Goal: Transaction & Acquisition: Purchase product/service

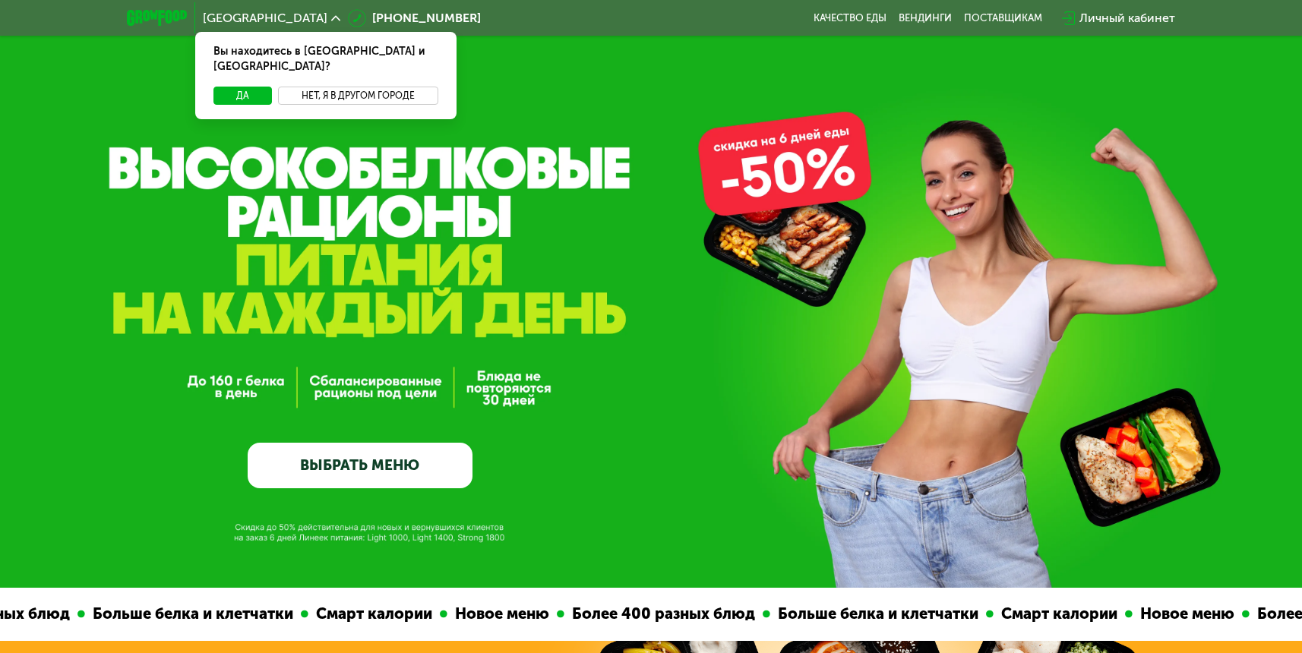
click at [334, 87] on button "Нет, я в другом городе" at bounding box center [358, 96] width 160 height 18
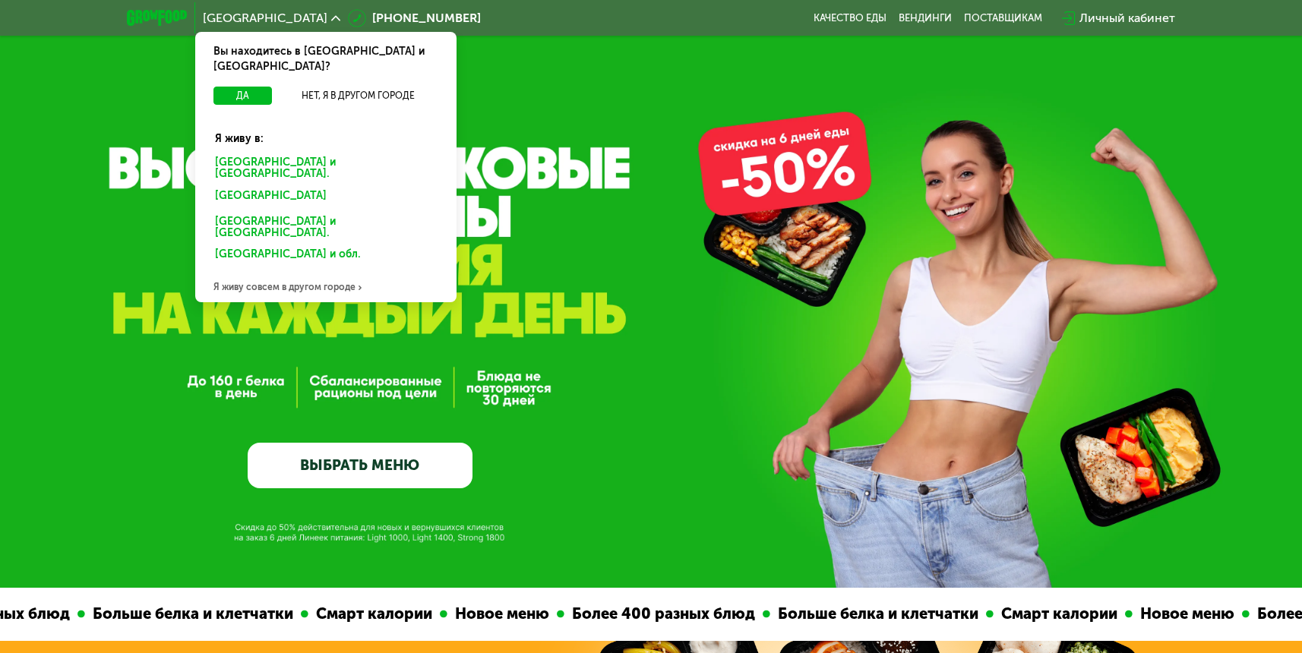
click at [282, 272] on div "Я живу совсем в другом городе" at bounding box center [325, 287] width 261 height 30
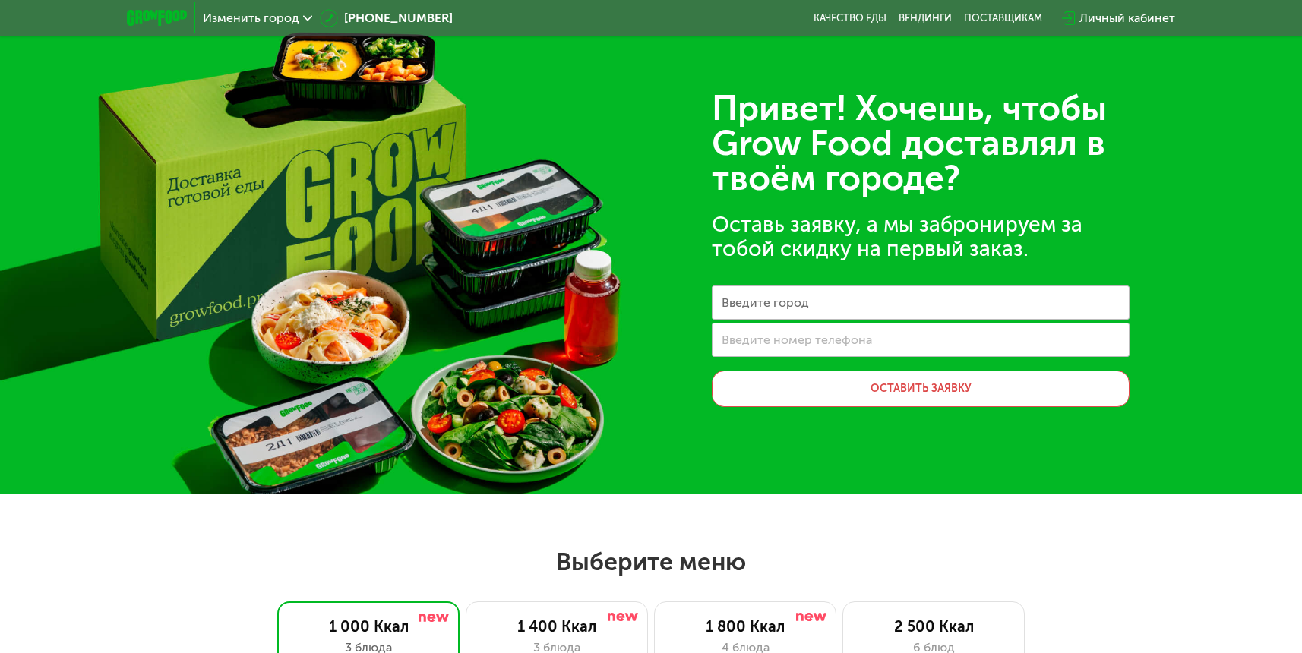
click at [783, 299] on label "Введите город" at bounding box center [765, 302] width 87 height 8
click at [783, 299] on input "Введите город" at bounding box center [921, 303] width 418 height 34
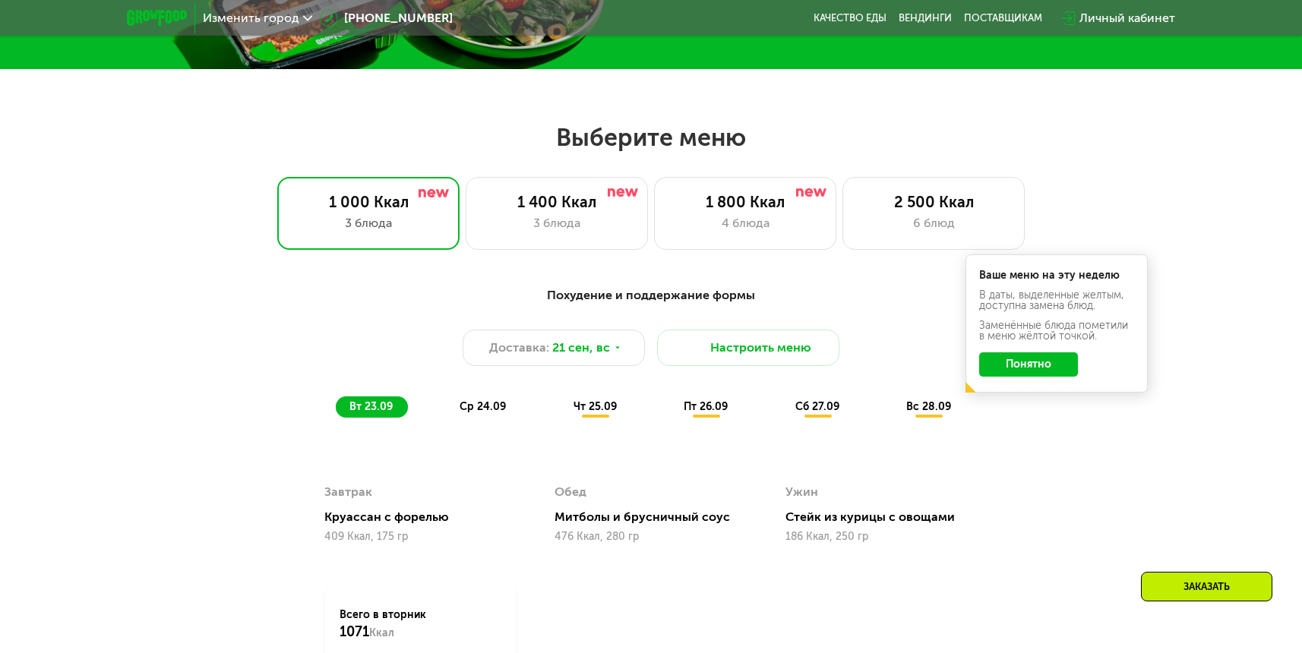
scroll to position [429, 0]
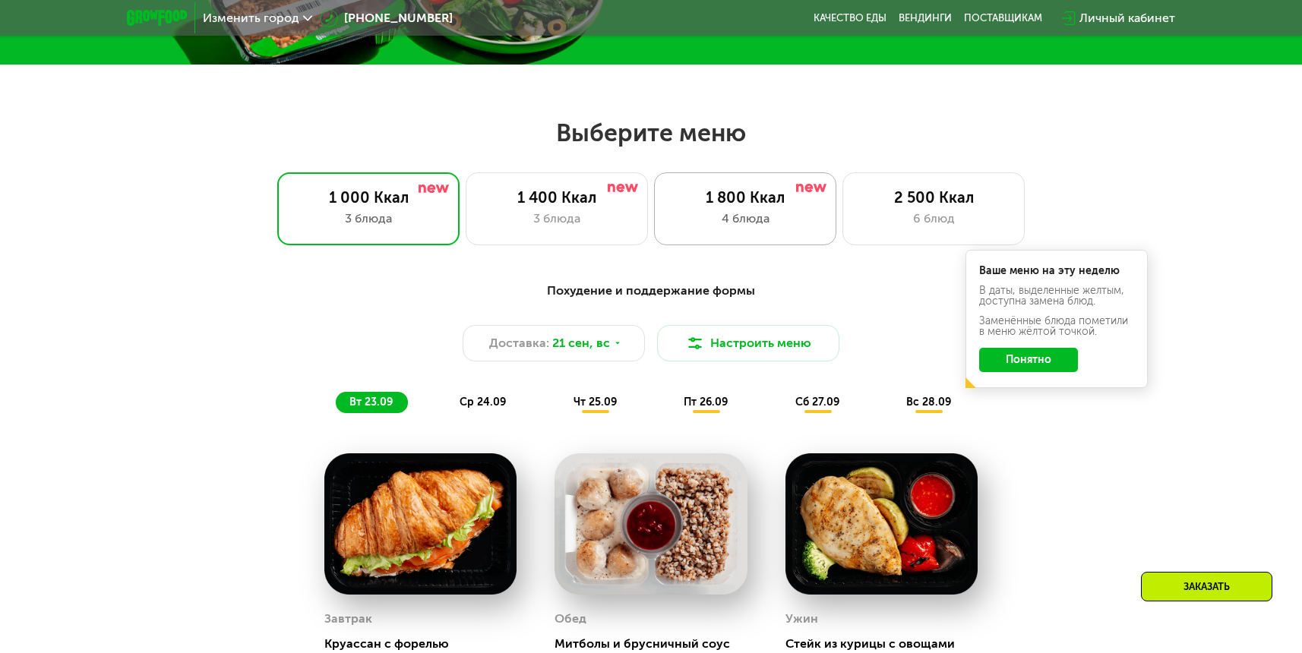
type input "**********"
click at [763, 210] on div "1 800 Ккал 4 блюда" at bounding box center [745, 208] width 182 height 73
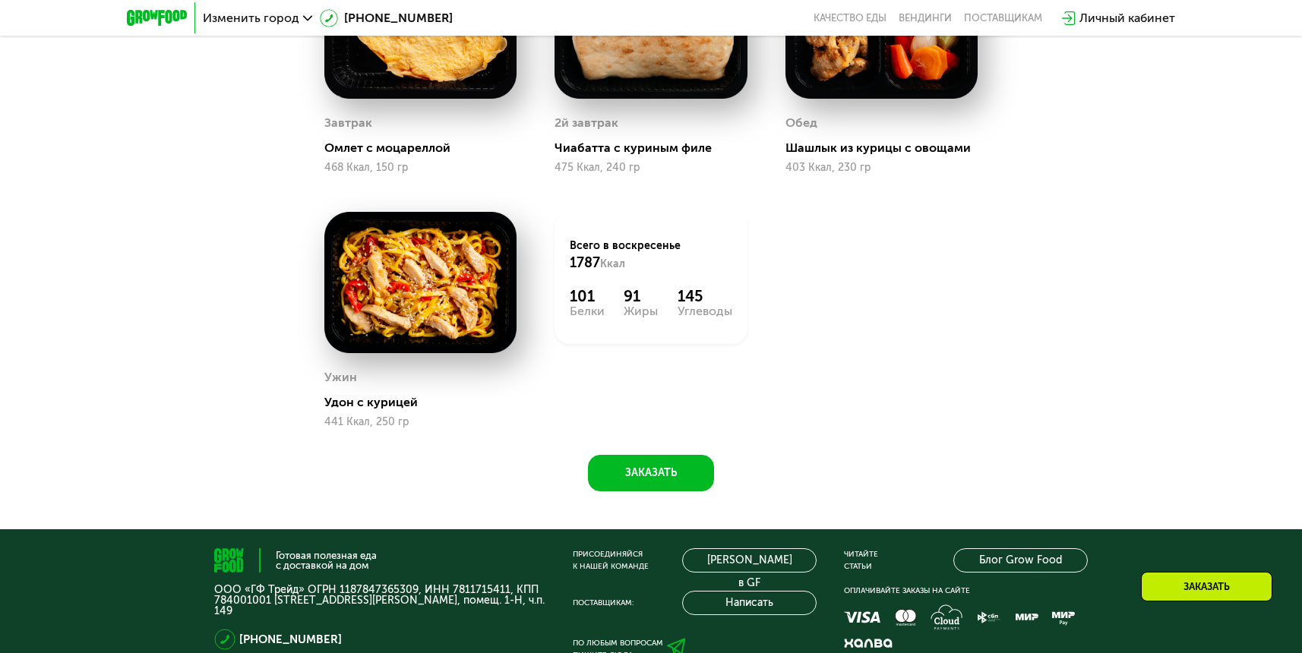
scroll to position [926, 0]
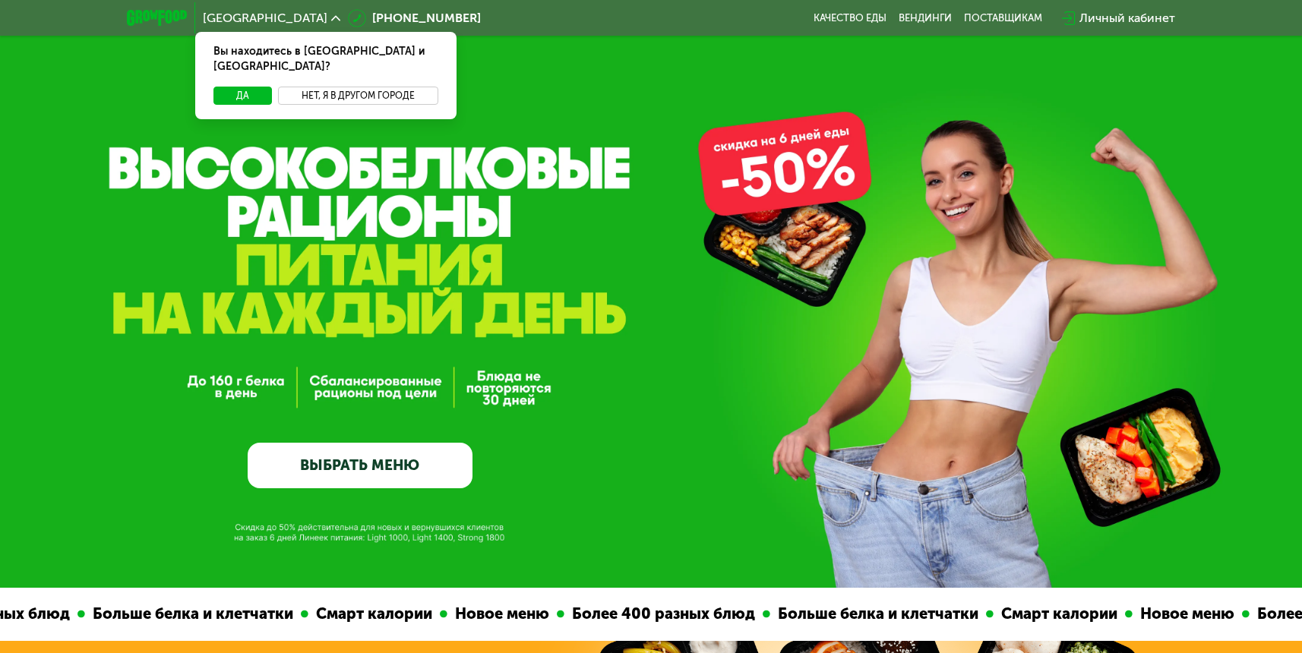
click at [377, 87] on button "Нет, я в другом городе" at bounding box center [358, 96] width 160 height 18
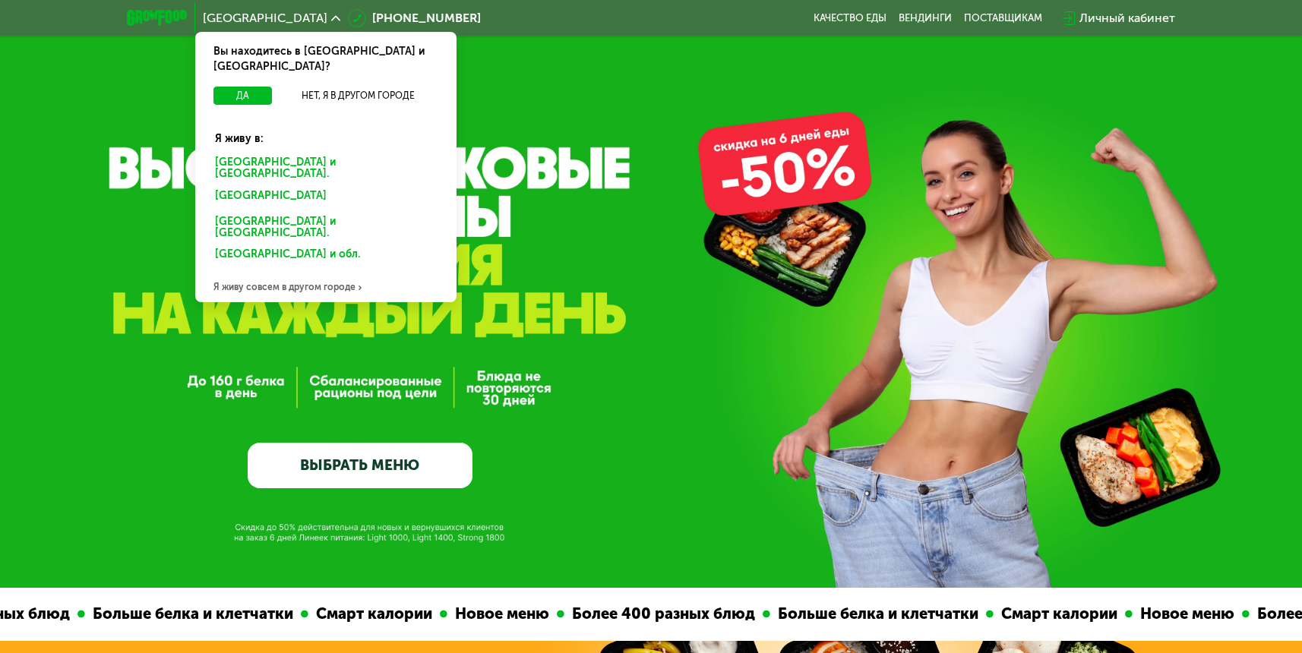
click at [261, 272] on div "Я живу совсем в другом городе" at bounding box center [325, 287] width 261 height 30
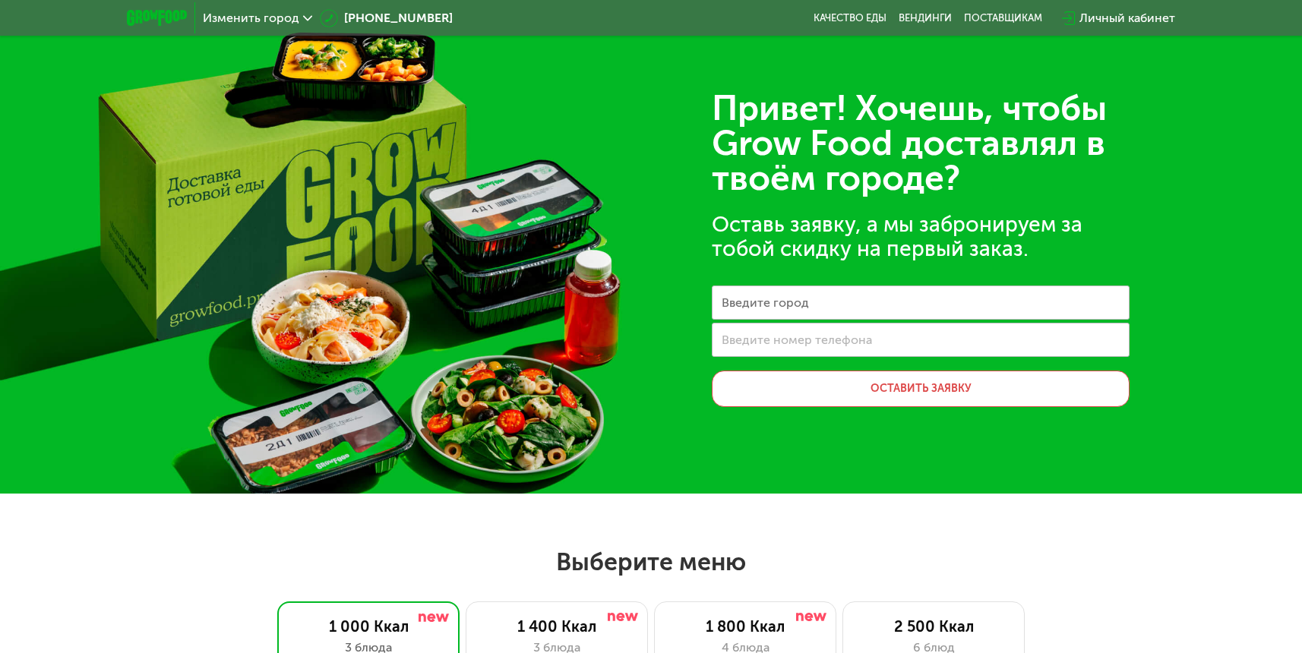
click at [758, 300] on label "Введите город" at bounding box center [765, 302] width 87 height 8
click at [758, 300] on input "Введите город" at bounding box center [921, 303] width 418 height 34
type input "**********"
click at [750, 336] on label "Введите номер телефона" at bounding box center [797, 340] width 150 height 8
click at [750, 336] on input "Введите номер телефона" at bounding box center [921, 340] width 418 height 34
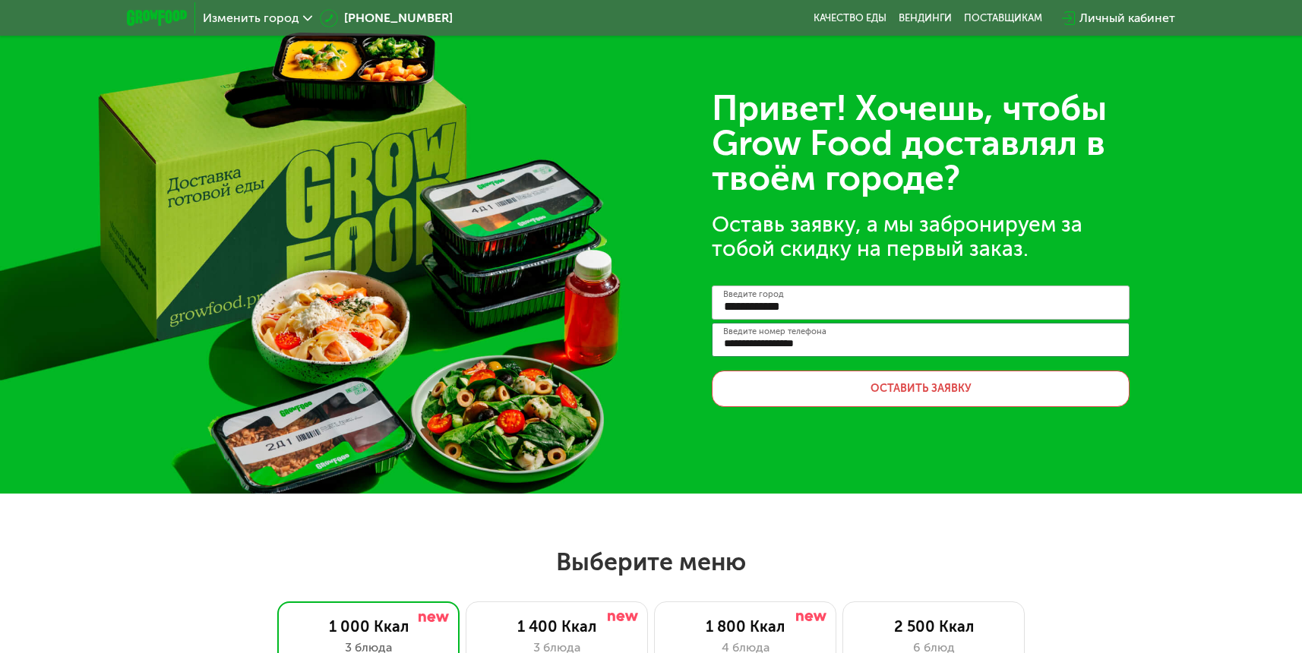
type input "**********"
click at [764, 380] on button "Оставить заявку" at bounding box center [921, 389] width 418 height 36
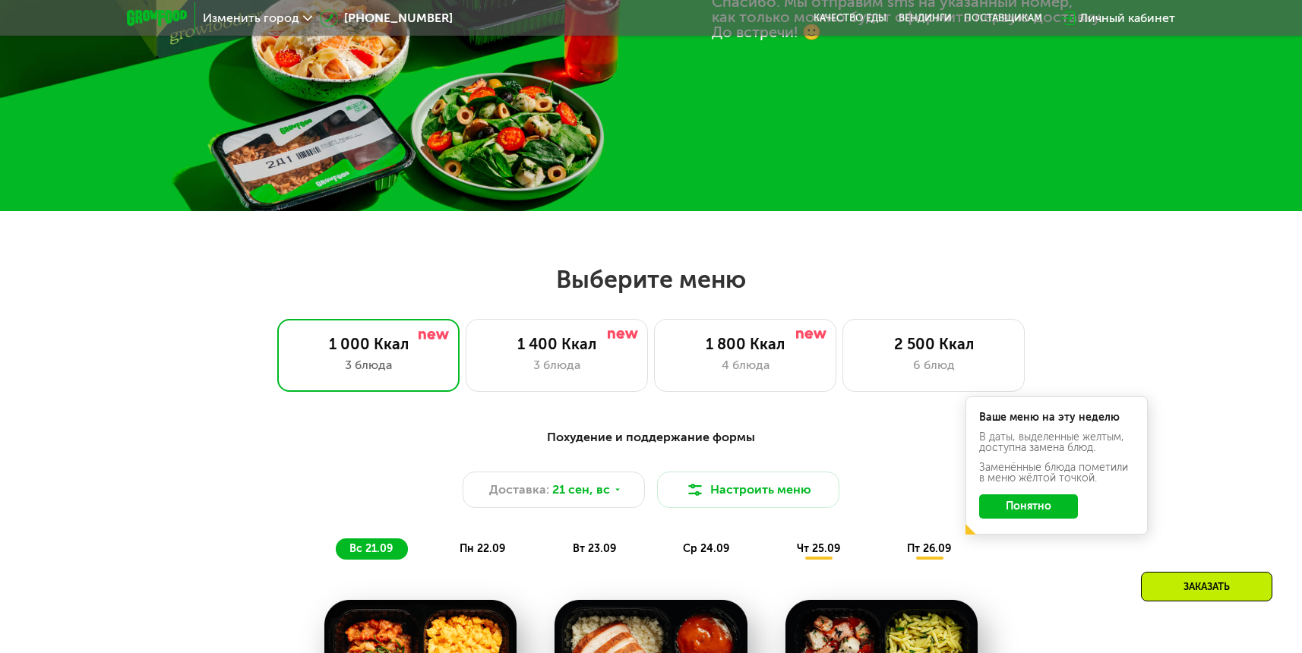
scroll to position [294, 0]
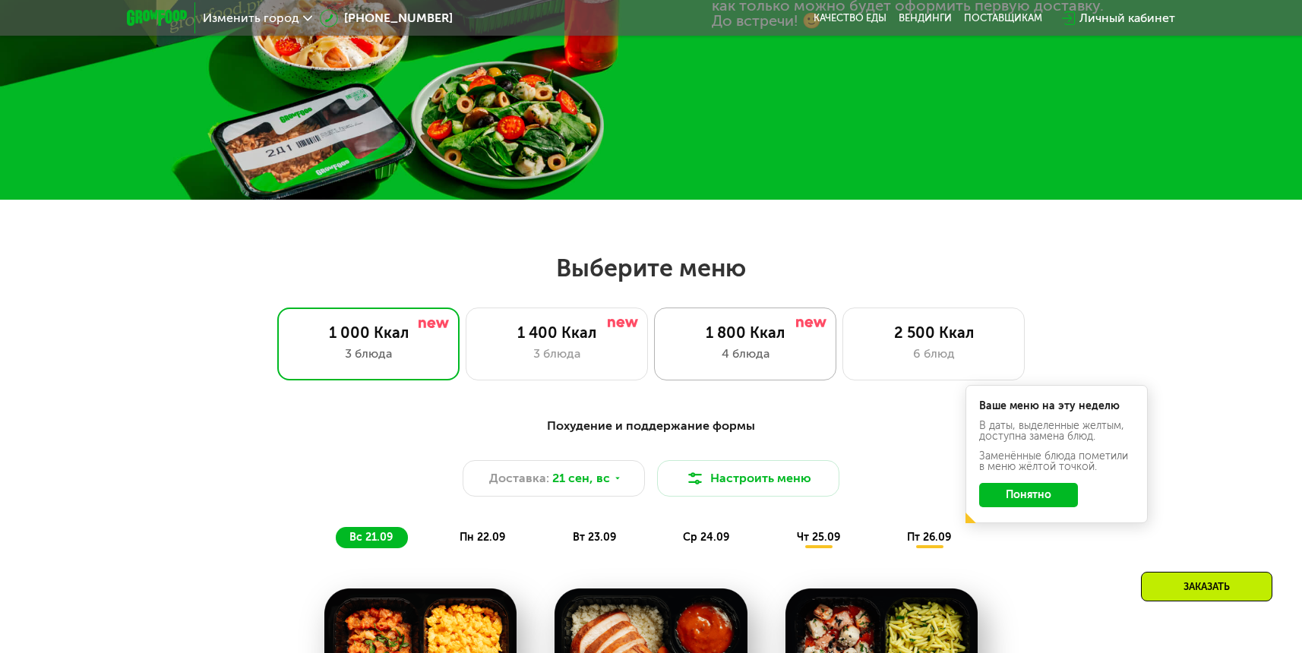
click at [785, 368] on div "1 800 Ккал 4 блюда" at bounding box center [745, 344] width 182 height 73
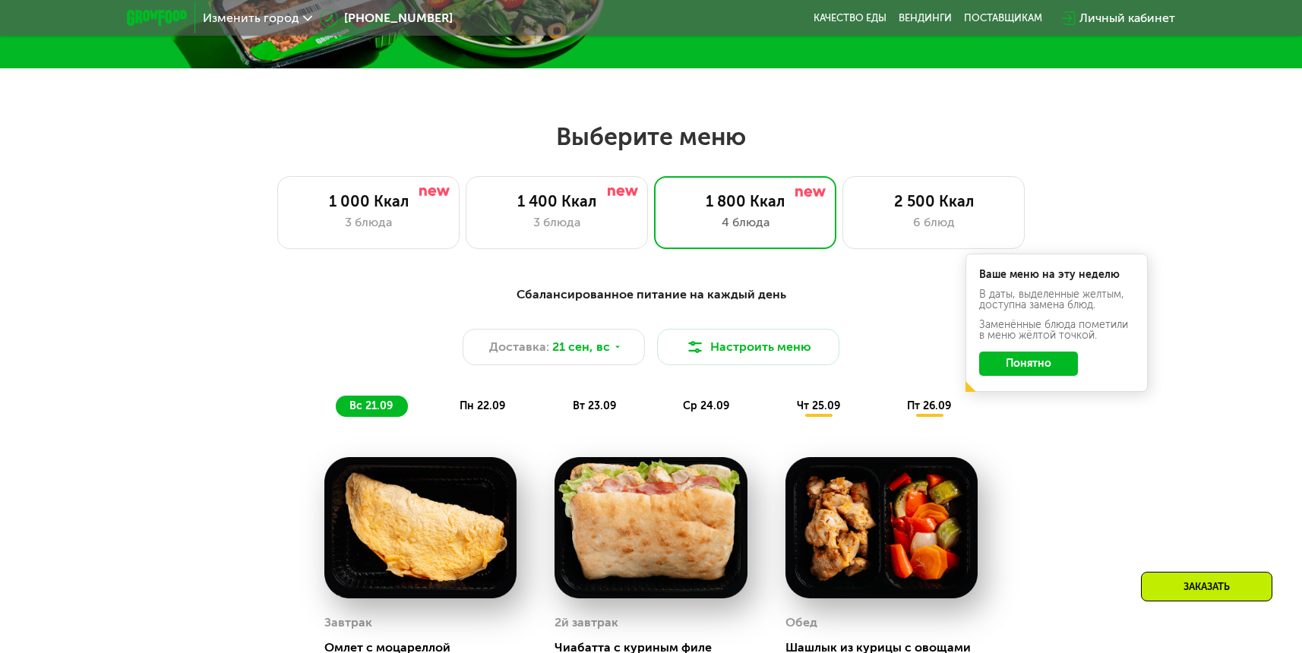
scroll to position [425, 0]
click at [575, 234] on div "1 400 Ккал 3 блюда" at bounding box center [557, 212] width 182 height 73
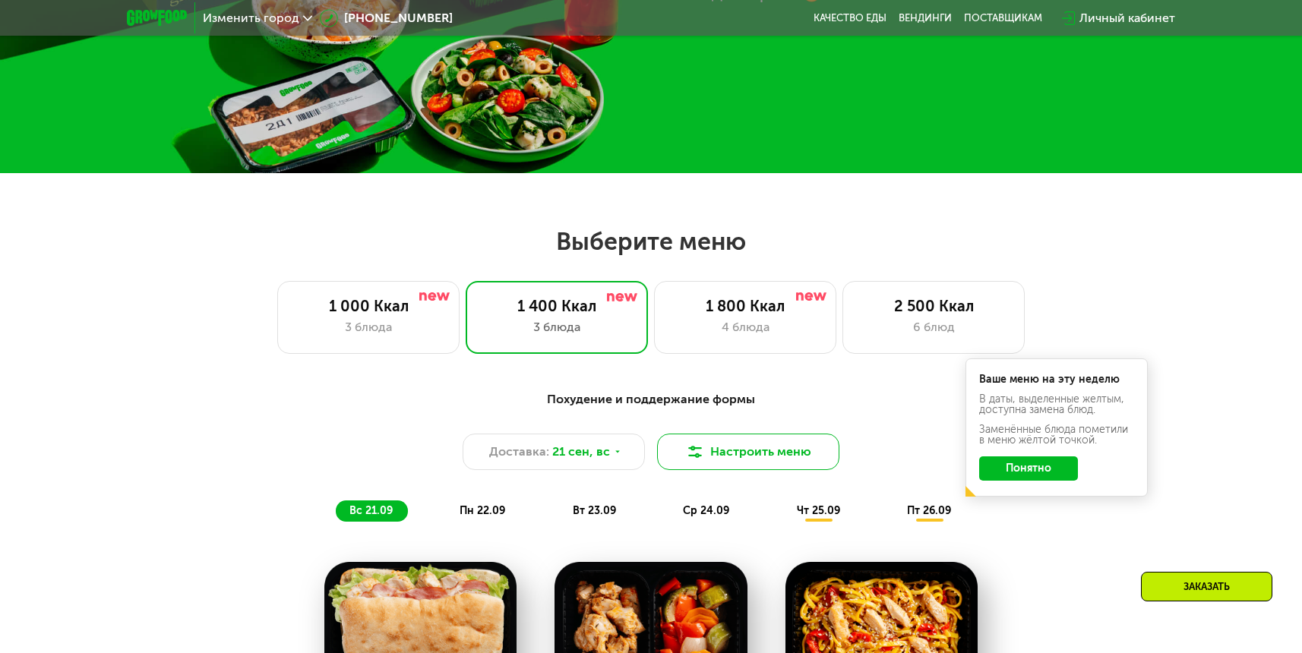
scroll to position [321, 0]
click at [704, 452] on img at bounding box center [695, 452] width 18 height 18
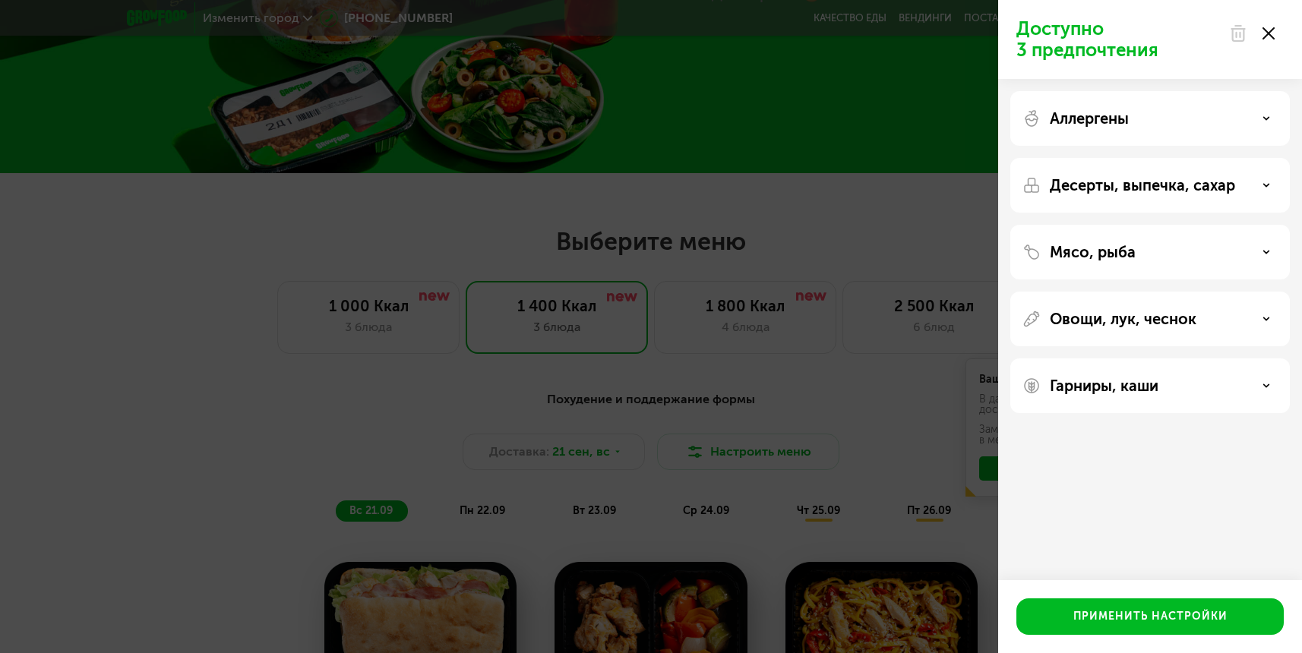
click at [1193, 174] on div "Десерты, выпечка, сахар" at bounding box center [1150, 185] width 280 height 55
click at [1132, 199] on div "Десерты, выпечка, сахар" at bounding box center [1150, 185] width 280 height 55
click at [1260, 188] on div "Десерты, выпечка, сахар" at bounding box center [1149, 185] width 255 height 18
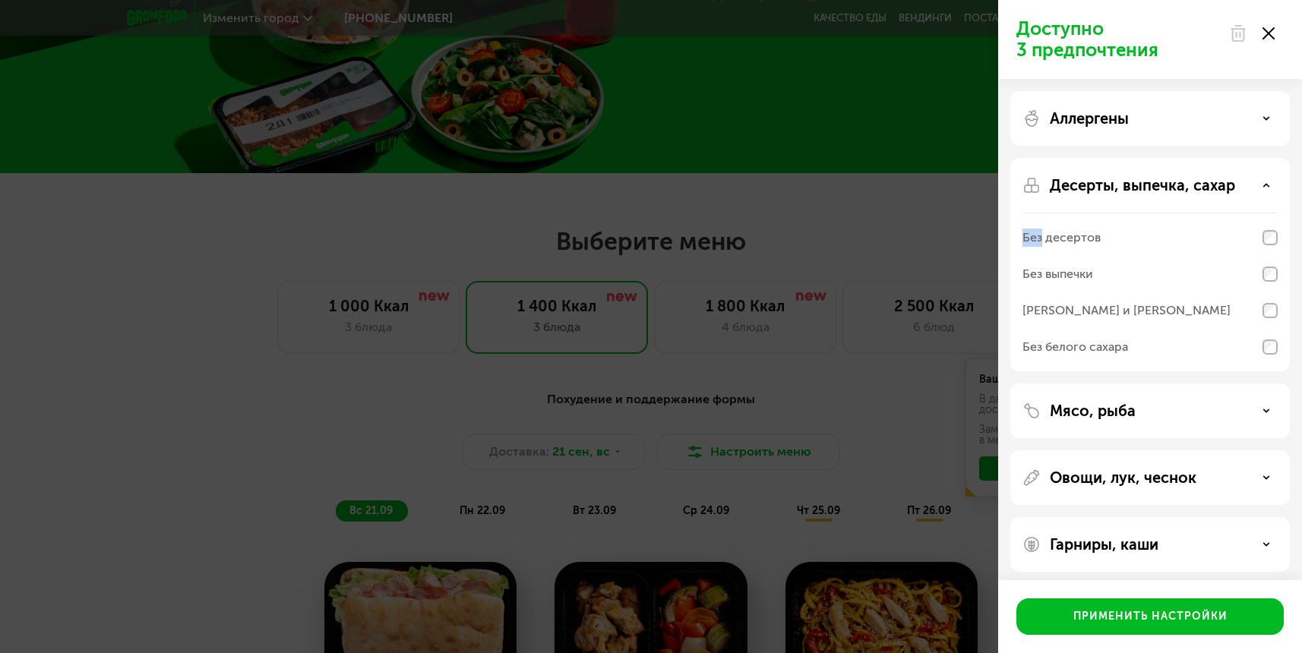
click at [1260, 188] on div "Десерты, выпечка, сахар" at bounding box center [1149, 185] width 255 height 18
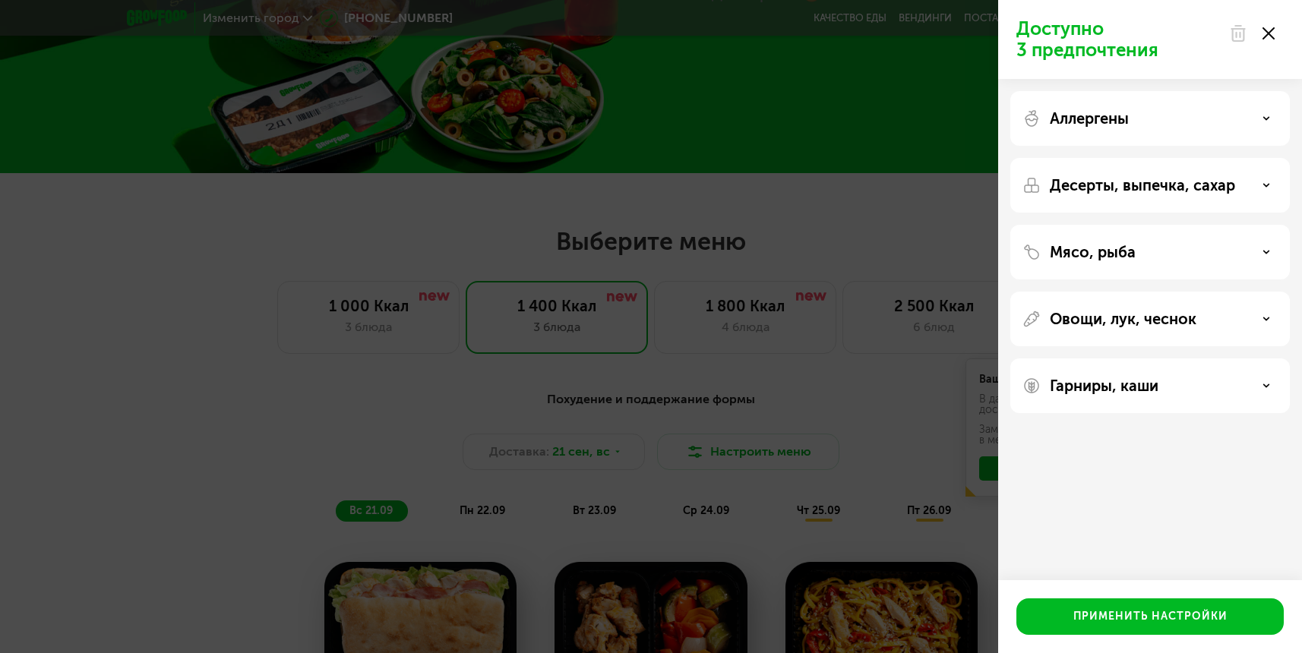
click at [1260, 188] on div "Десерты, выпечка, сахар" at bounding box center [1149, 185] width 255 height 18
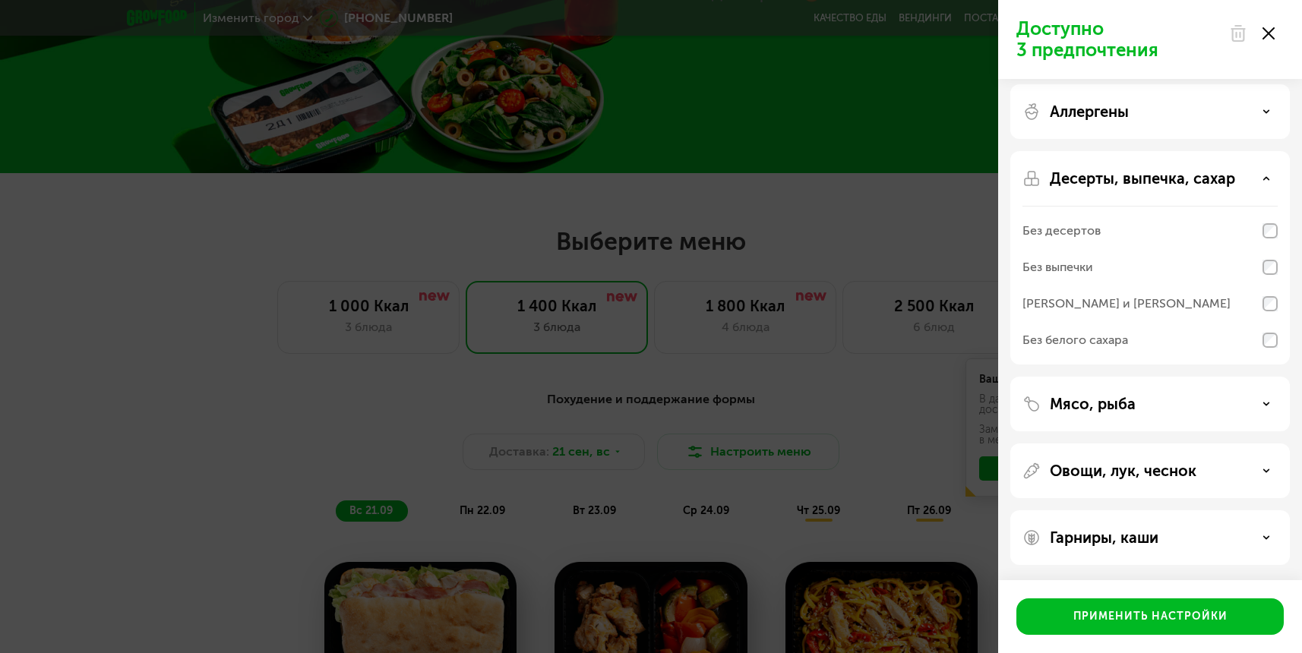
scroll to position [7, 0]
click at [1154, 396] on div "Мясо, рыба" at bounding box center [1149, 404] width 255 height 18
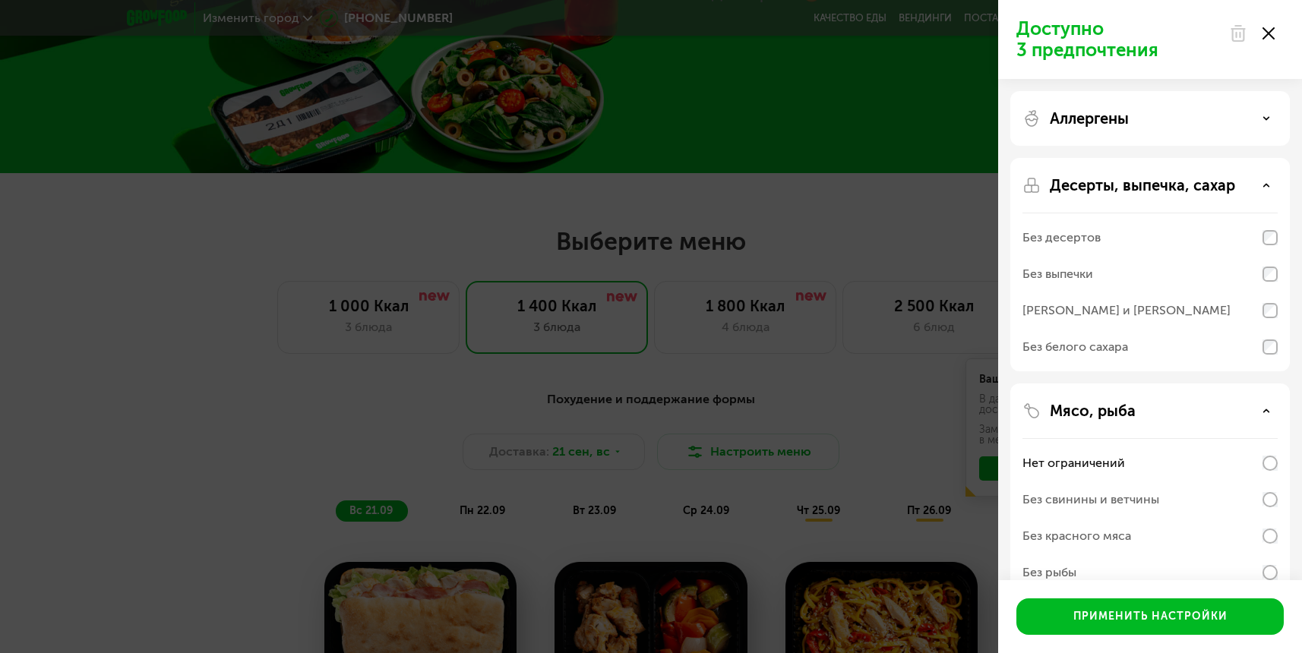
scroll to position [0, 0]
click at [1270, 39] on icon at bounding box center [1268, 33] width 12 height 12
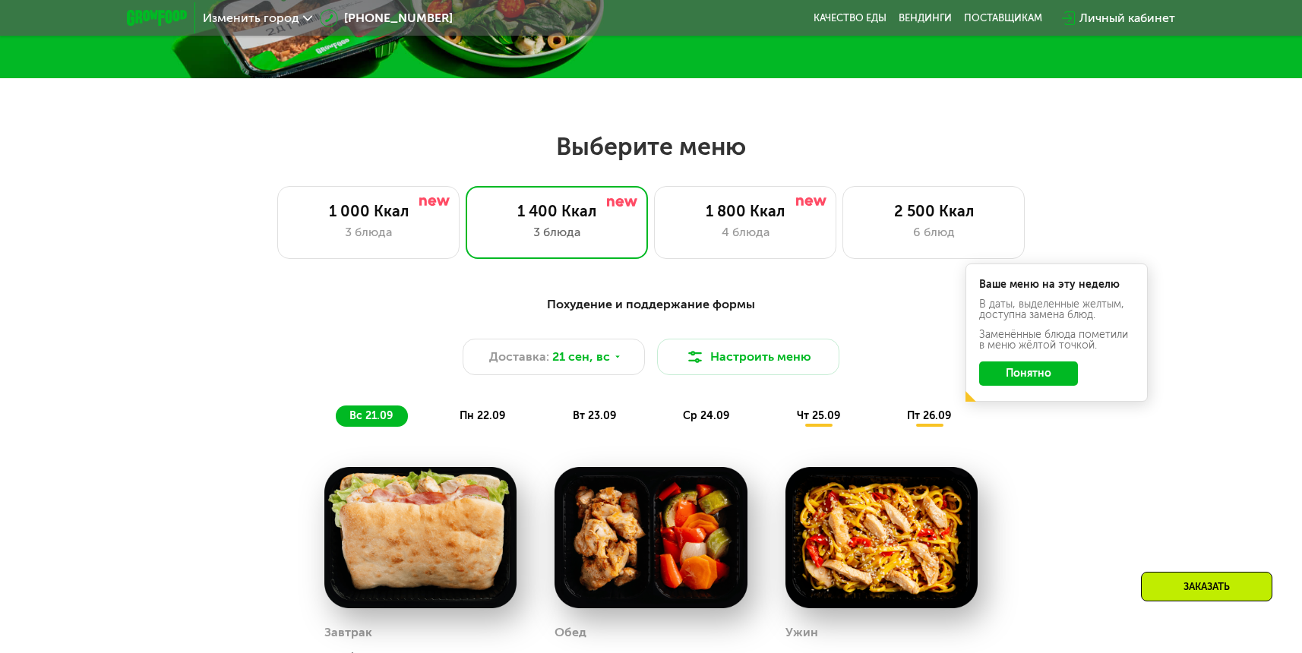
scroll to position [416, 0]
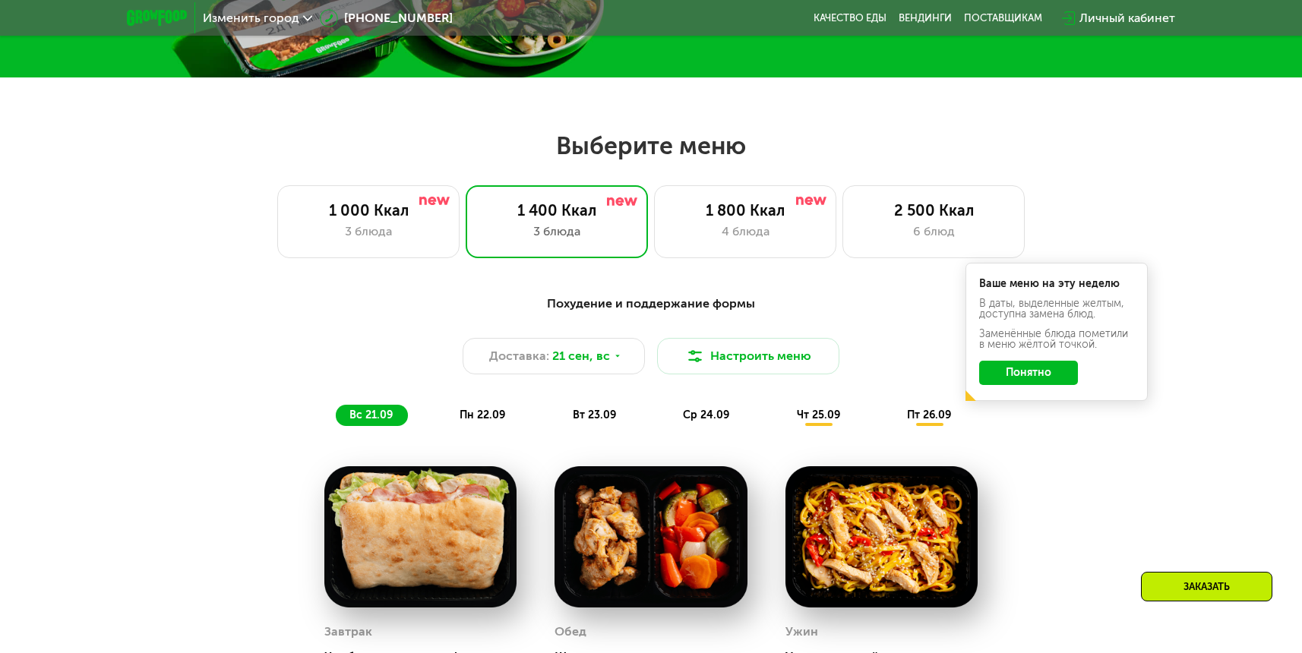
click at [1030, 371] on button "Понятно" at bounding box center [1028, 373] width 99 height 24
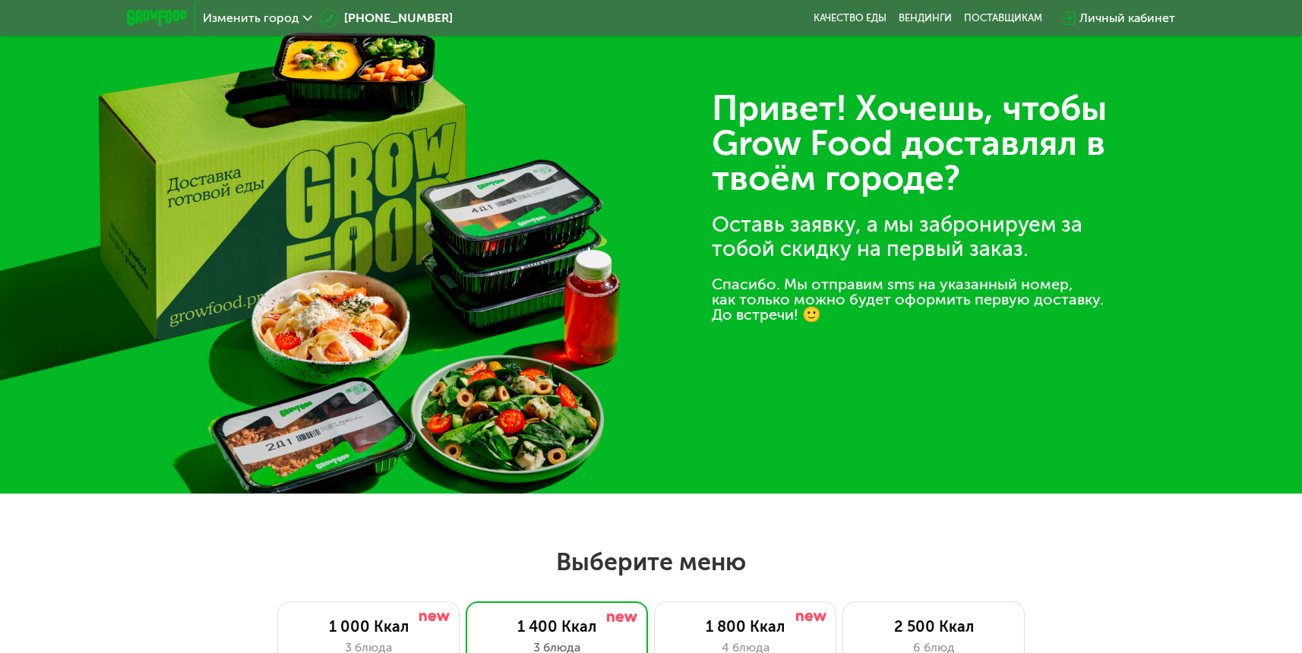
scroll to position [0, 0]
click at [1115, 19] on div "Личный кабинет" at bounding box center [1127, 18] width 96 height 18
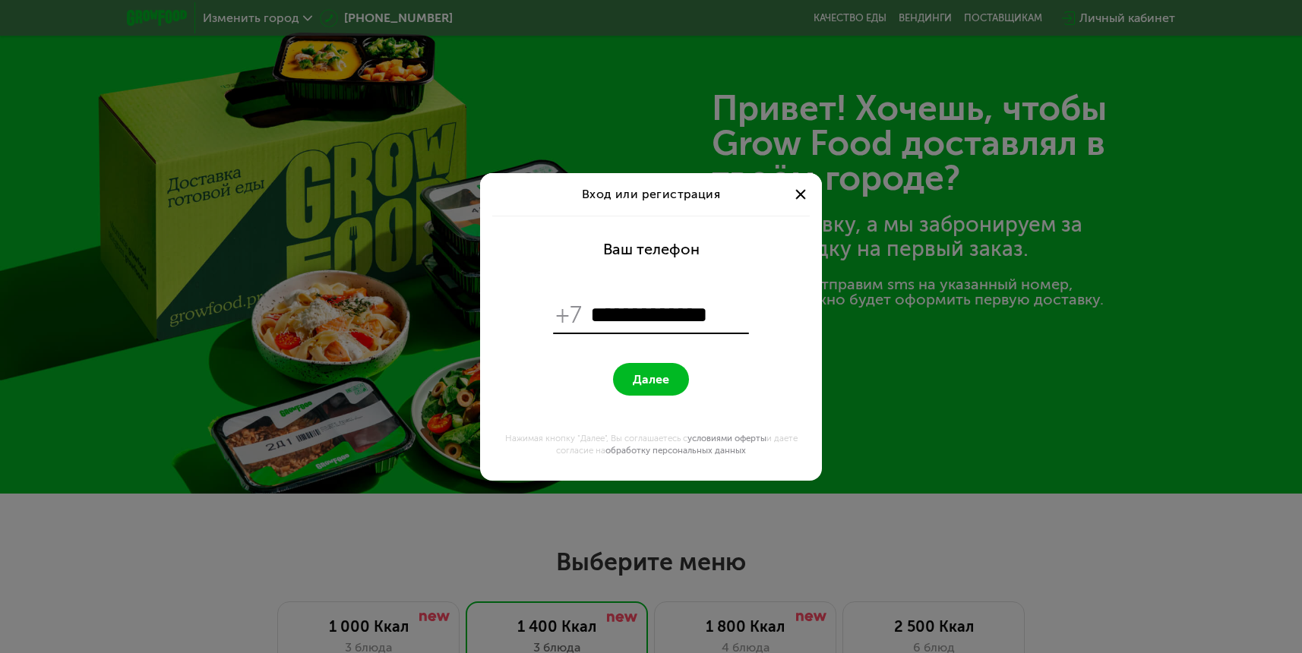
type input "**********"
click at [644, 377] on span "Далее" at bounding box center [651, 379] width 36 height 14
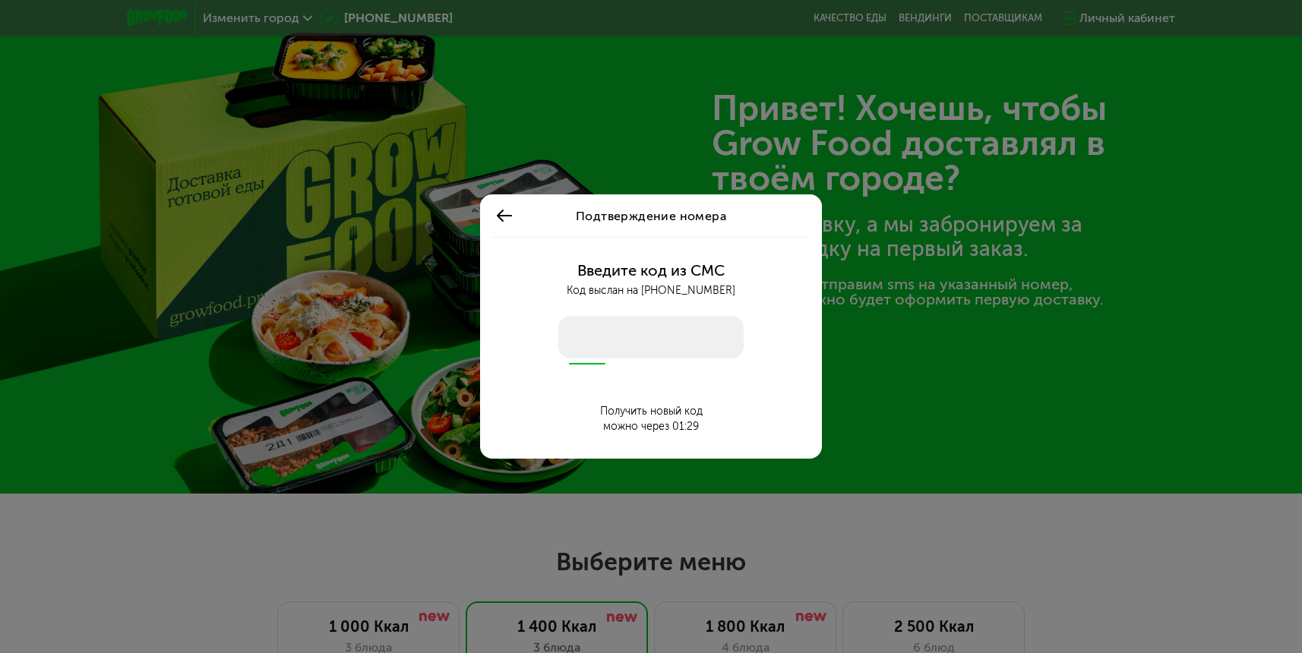
click at [645, 346] on input "number" at bounding box center [650, 337] width 185 height 43
click at [608, 335] on input "number" at bounding box center [650, 337] width 185 height 43
type input "*"
type input "****"
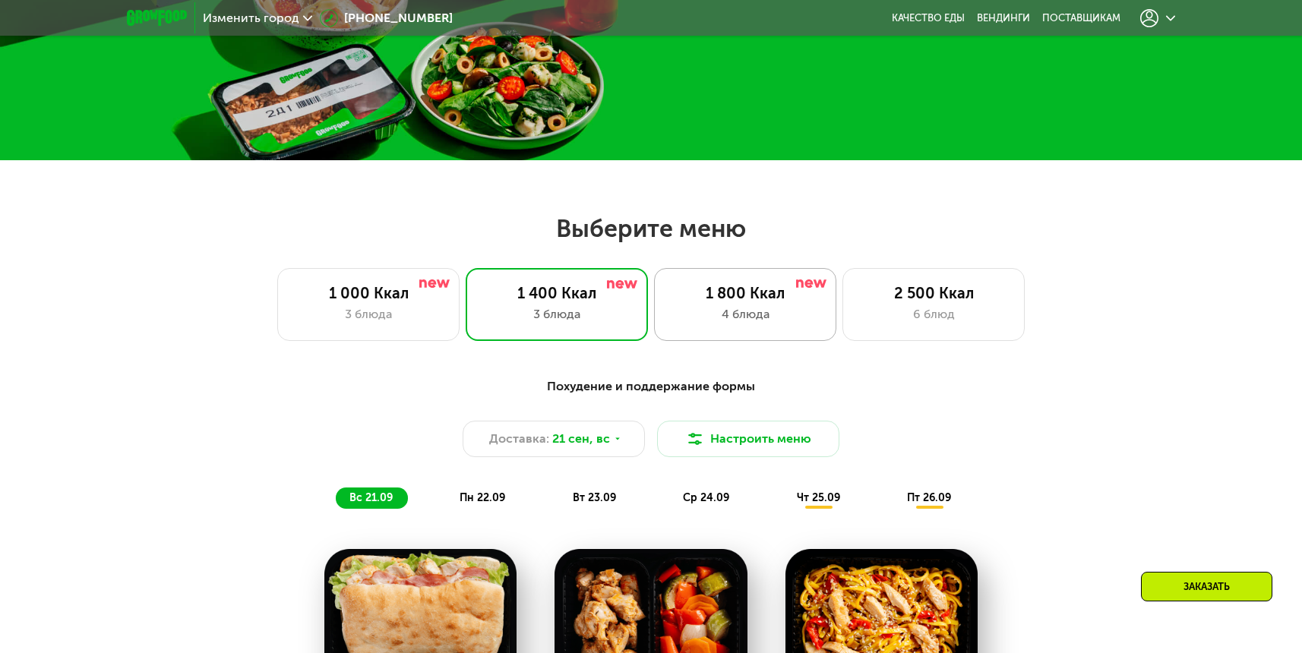
scroll to position [378, 0]
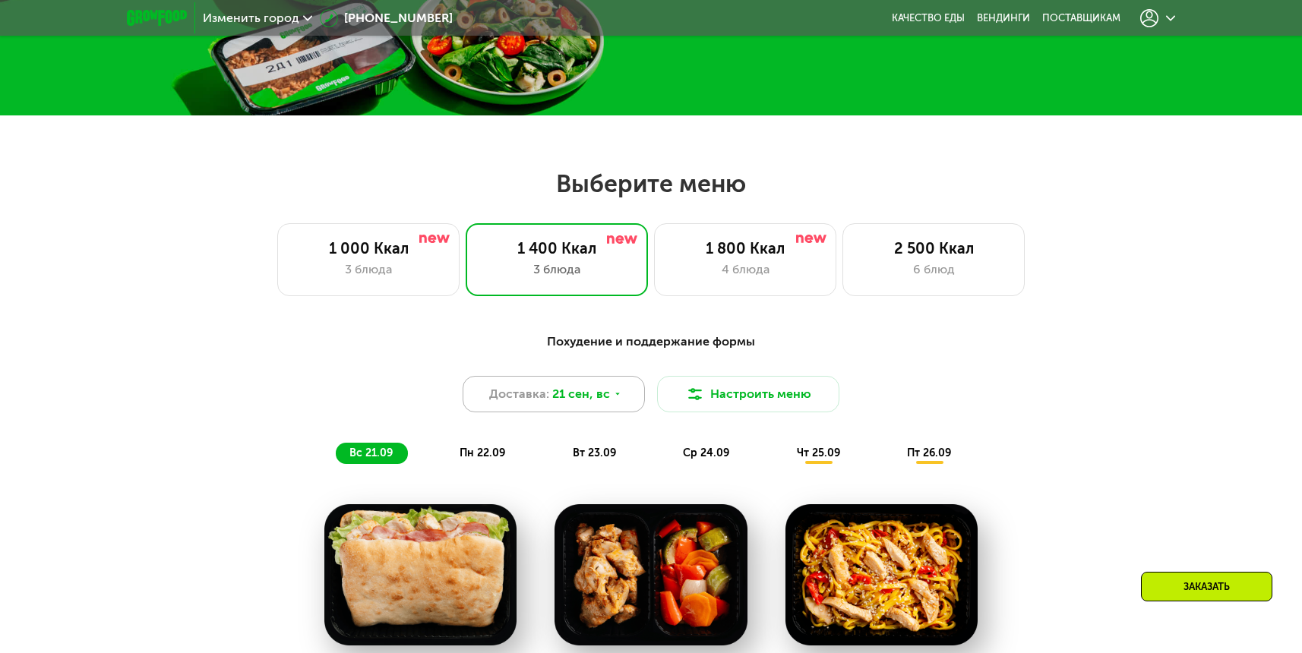
click at [608, 400] on div "Доставка: 21 сен, вс" at bounding box center [554, 394] width 182 height 36
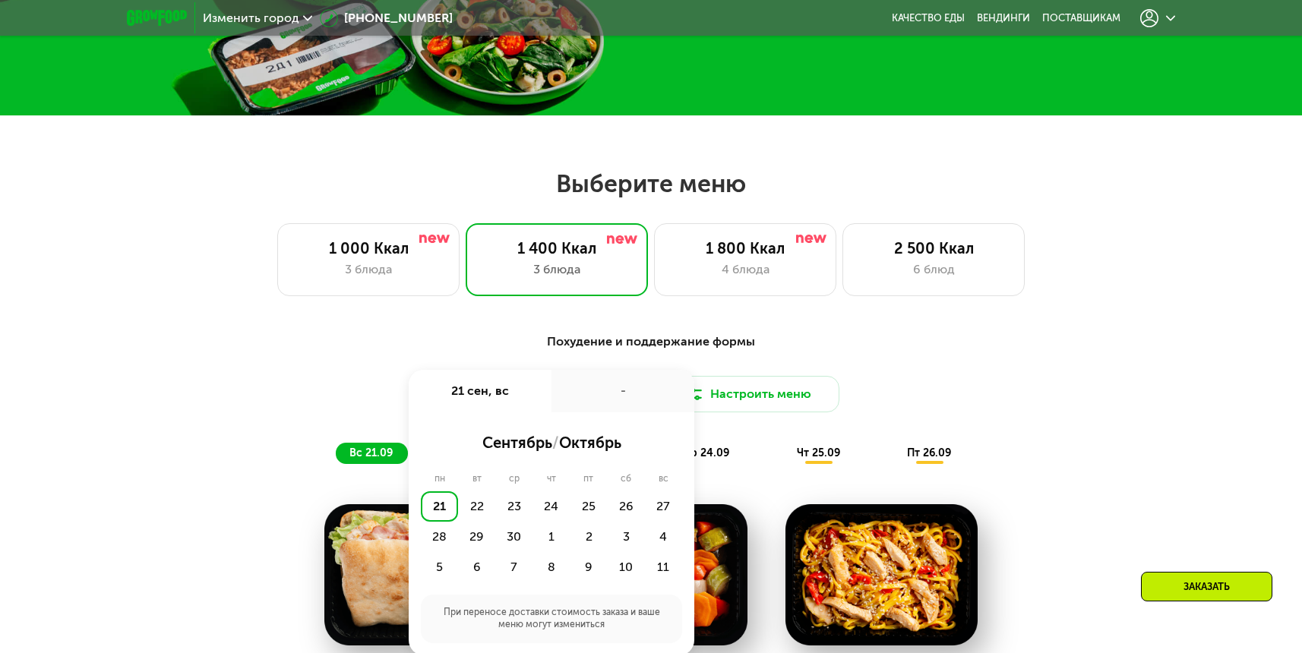
click at [608, 400] on div "-" at bounding box center [622, 391] width 143 height 43
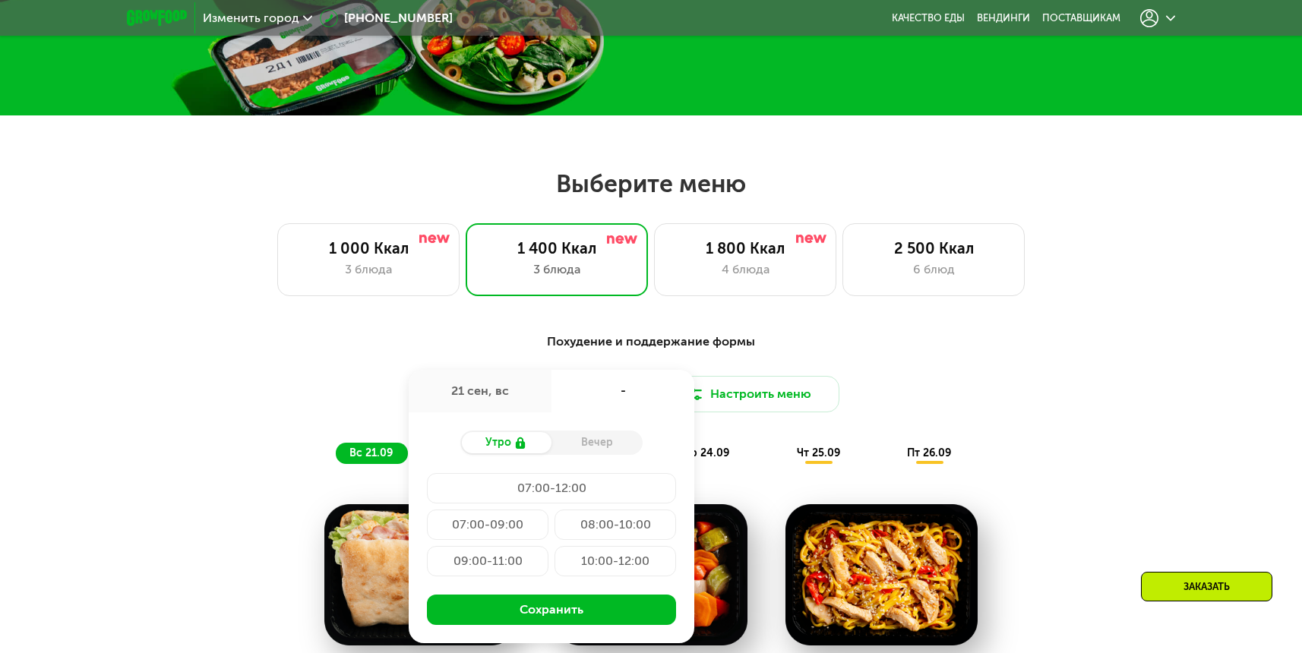
click at [593, 441] on div "Вечер" at bounding box center [596, 442] width 91 height 21
click at [952, 378] on div "Доставка: [DATE] сен, [GEOGRAPHIC_DATA] Вечер 07:00-12:00 07:00-09:00 08:00-10:…" at bounding box center [650, 394] width 899 height 36
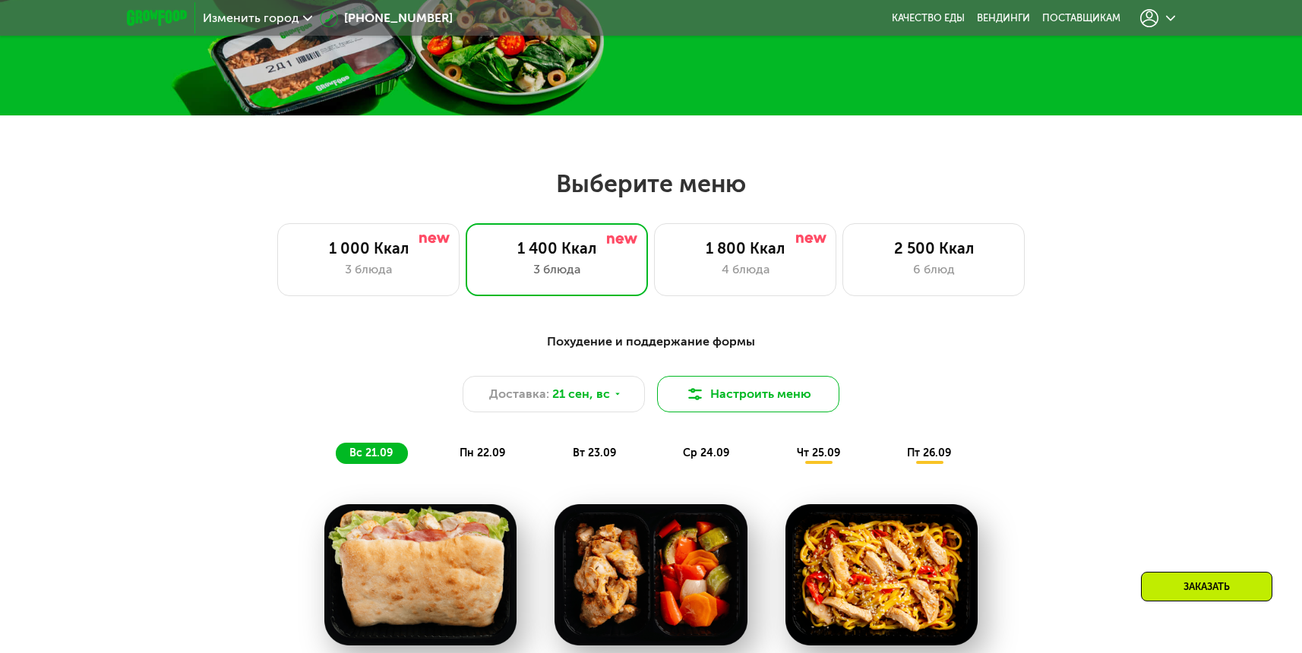
click at [783, 393] on button "Настроить меню" at bounding box center [748, 394] width 182 height 36
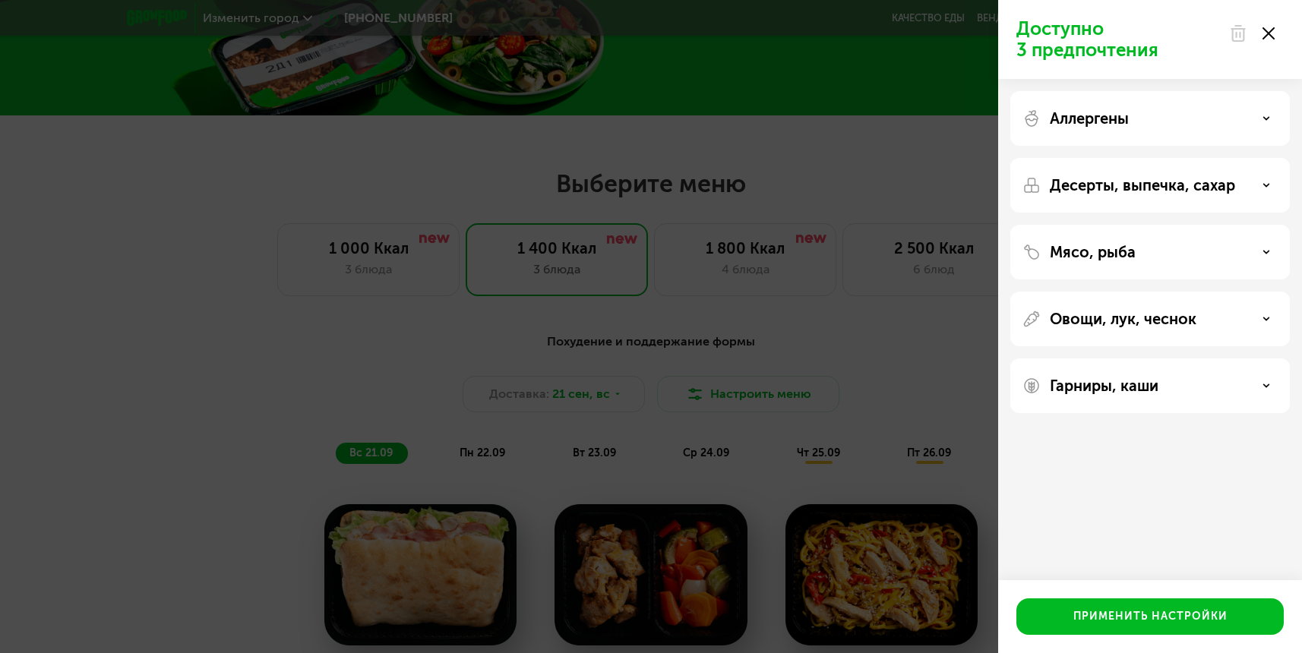
click at [849, 386] on div "Доступно 3 предпочтения Аллергены Десерты, выпечка, сахар Мясо, рыба Овощи, лук…" at bounding box center [651, 326] width 1302 height 653
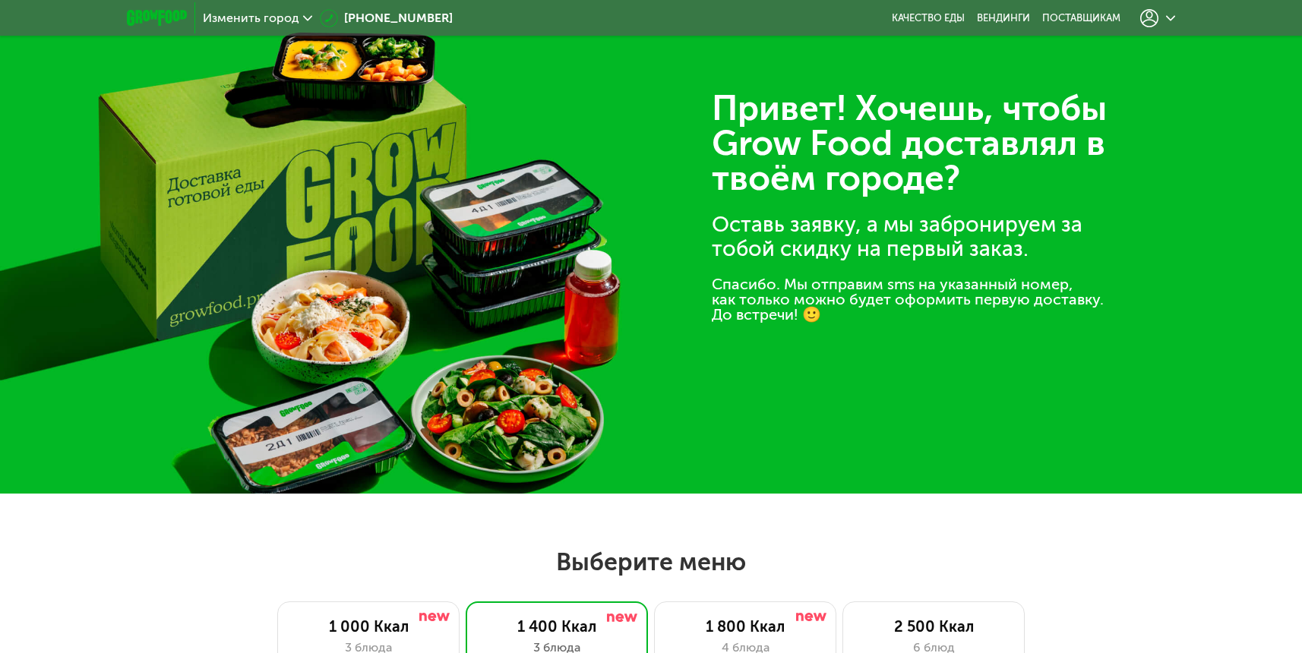
scroll to position [0, 0]
click at [306, 20] on use at bounding box center [307, 17] width 9 height 5
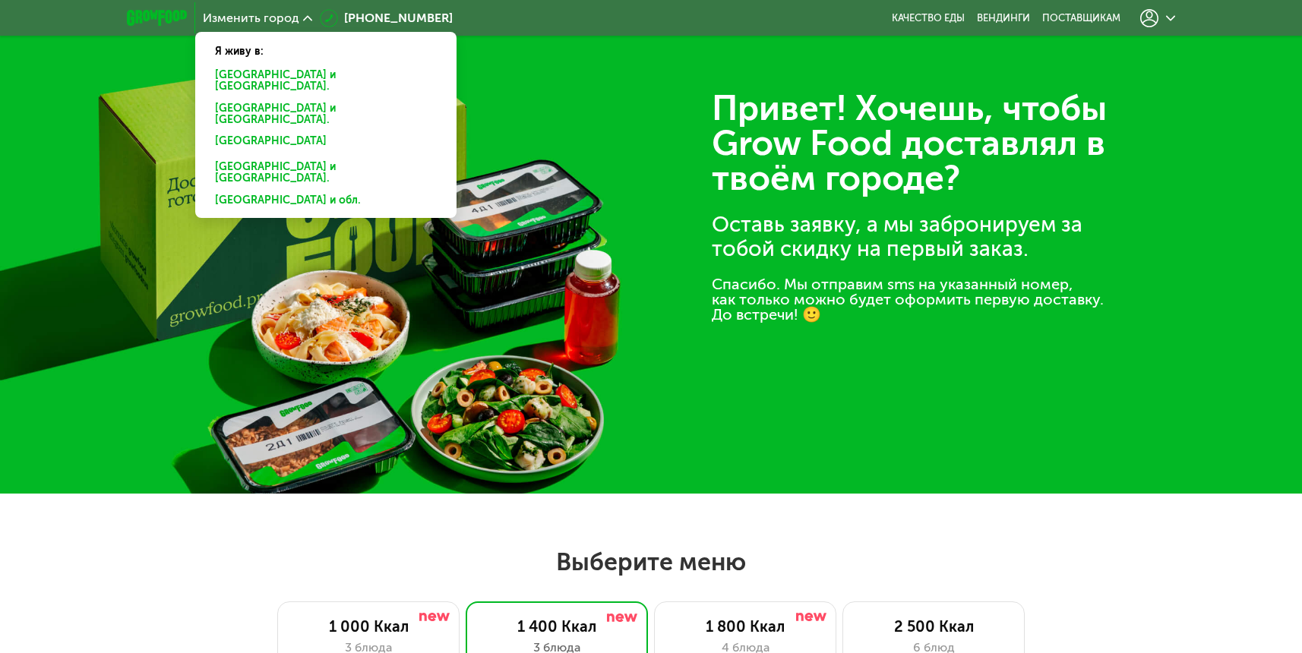
click at [606, 129] on div "Привет! Хочешь, чтобы Grow Food доставлял в твоём городе? Оставь заявку, а мы з…" at bounding box center [651, 247] width 1302 height 494
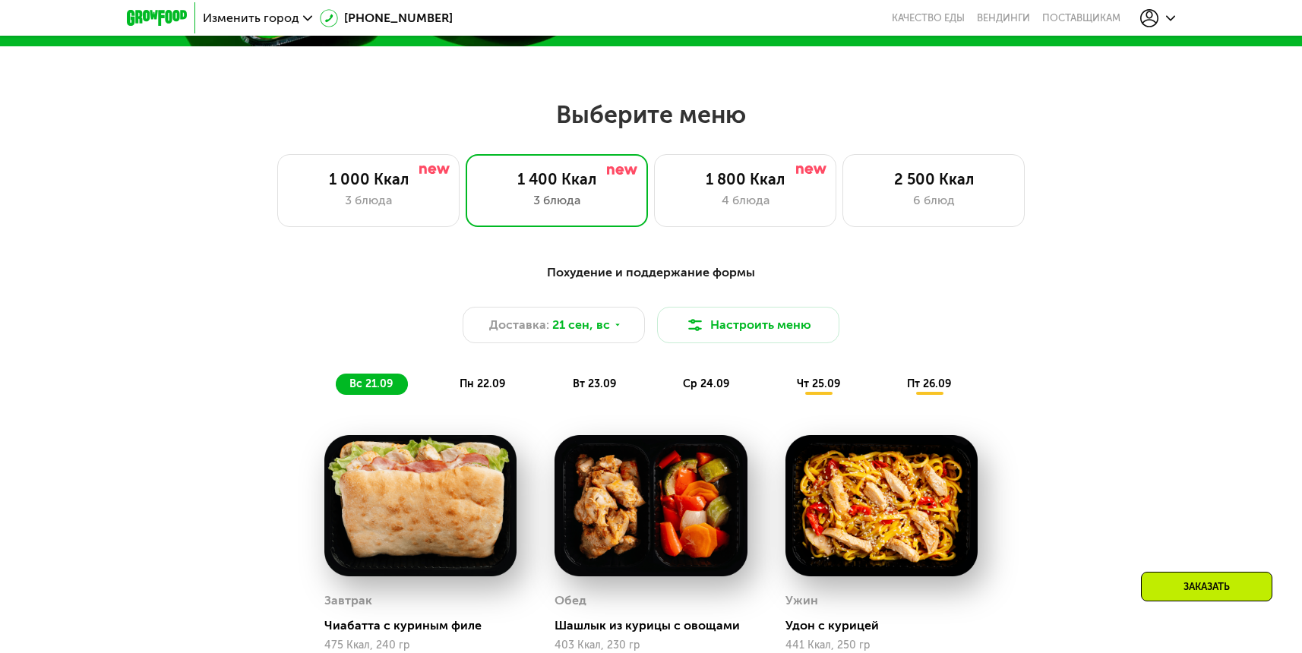
scroll to position [521, 0]
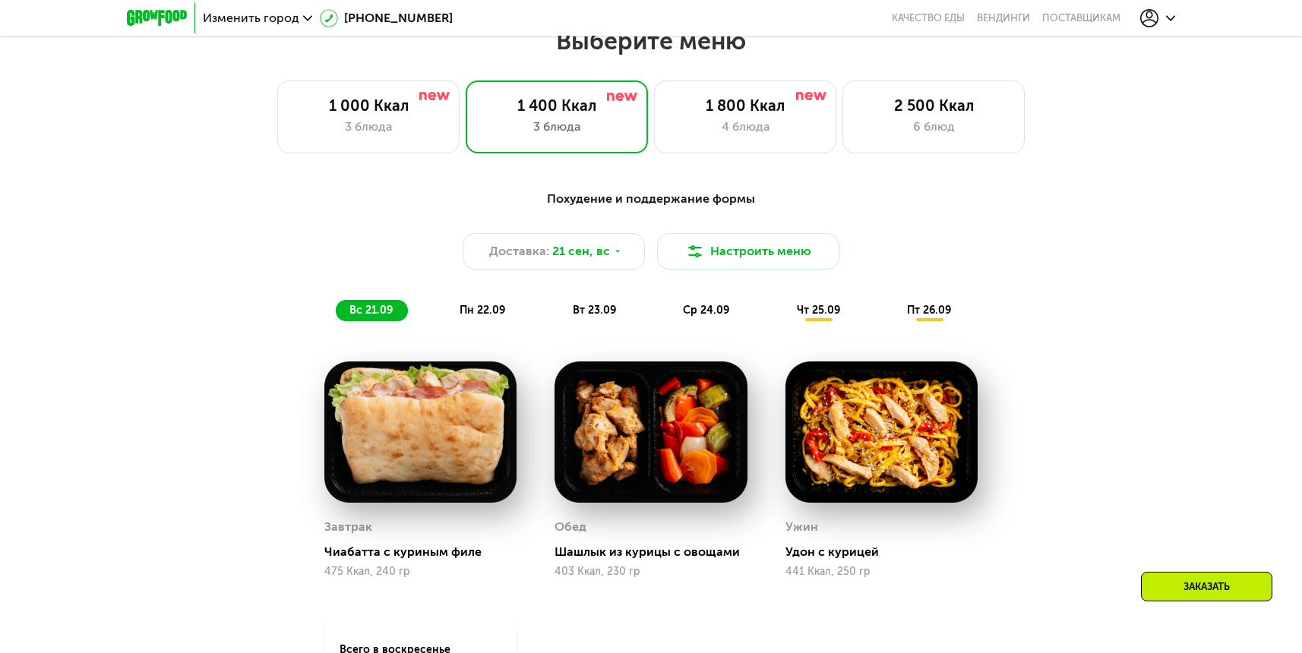
click at [1192, 594] on div "Заказать" at bounding box center [1206, 587] width 131 height 30
click at [1189, 585] on div "Заказать" at bounding box center [1206, 587] width 131 height 30
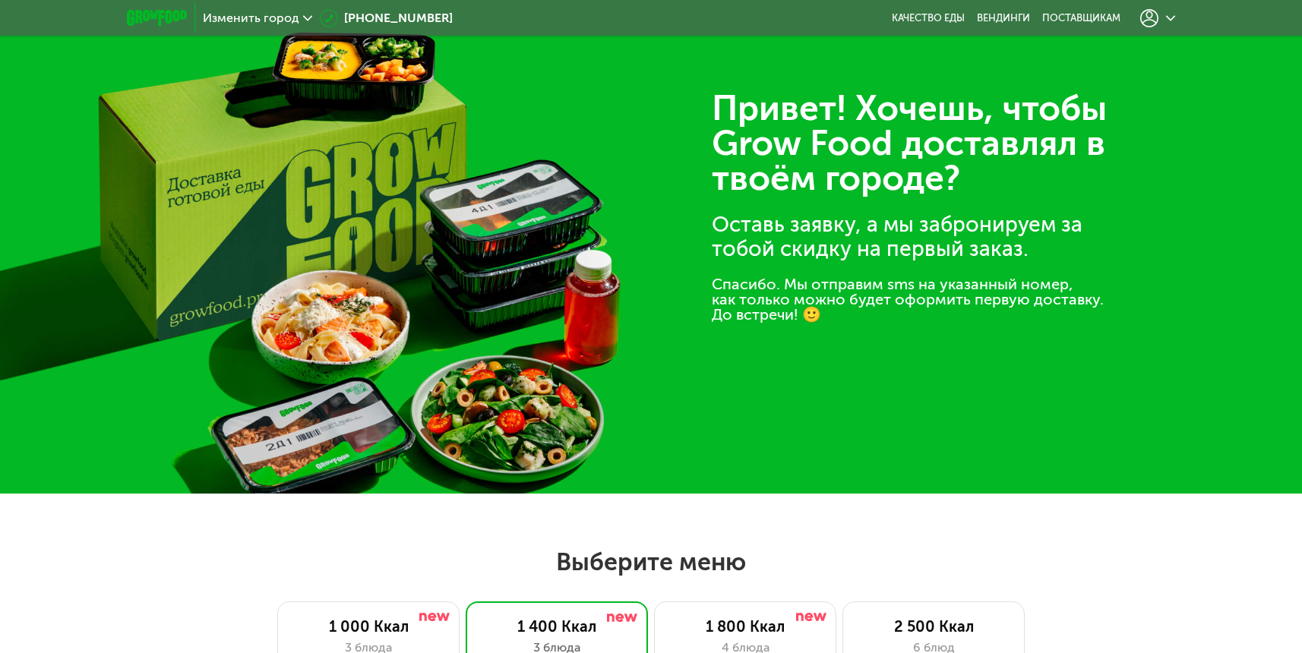
scroll to position [0, 0]
